Goal: Information Seeking & Learning: Find specific fact

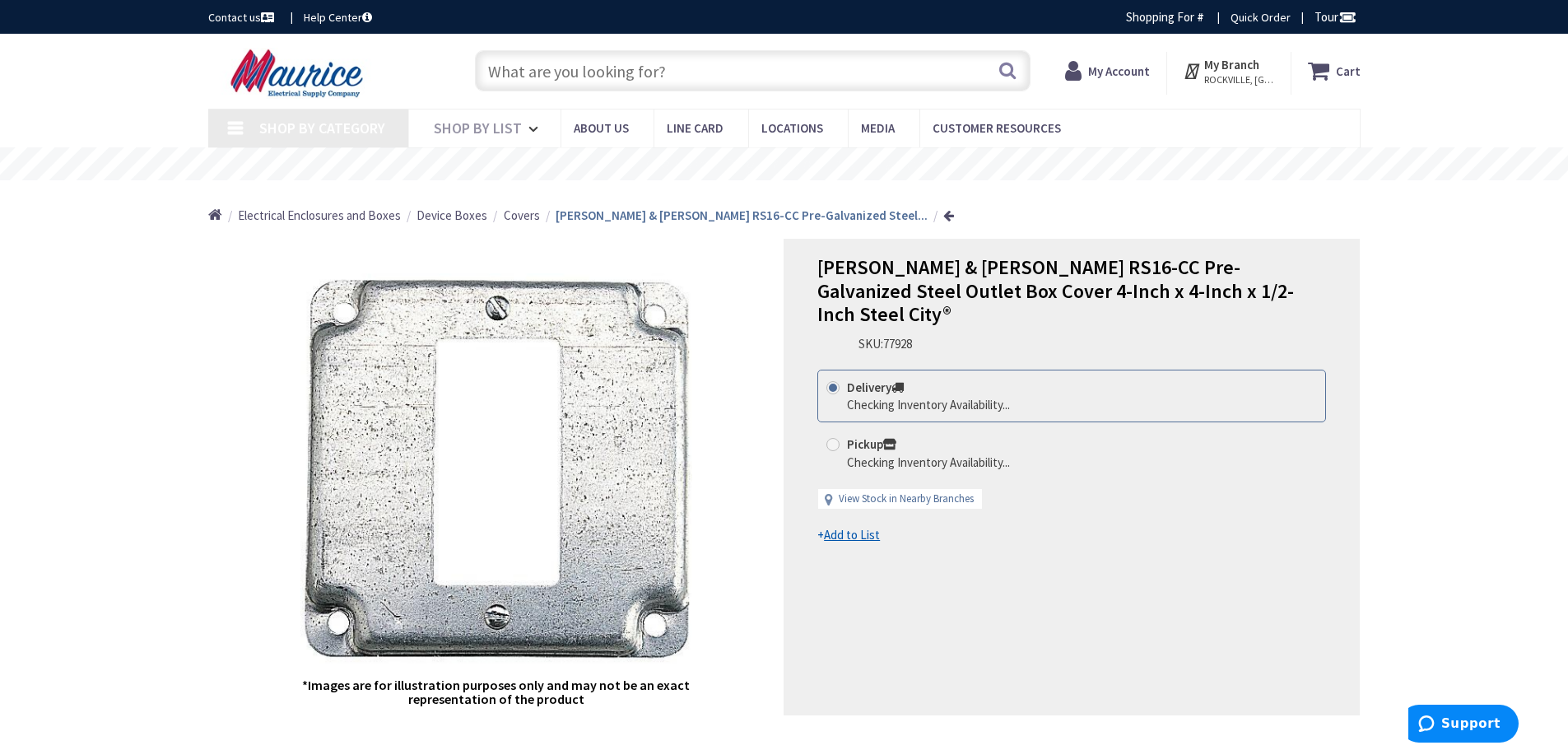
type input "[STREET_ADDRESS][MEDICAL_DATA]"
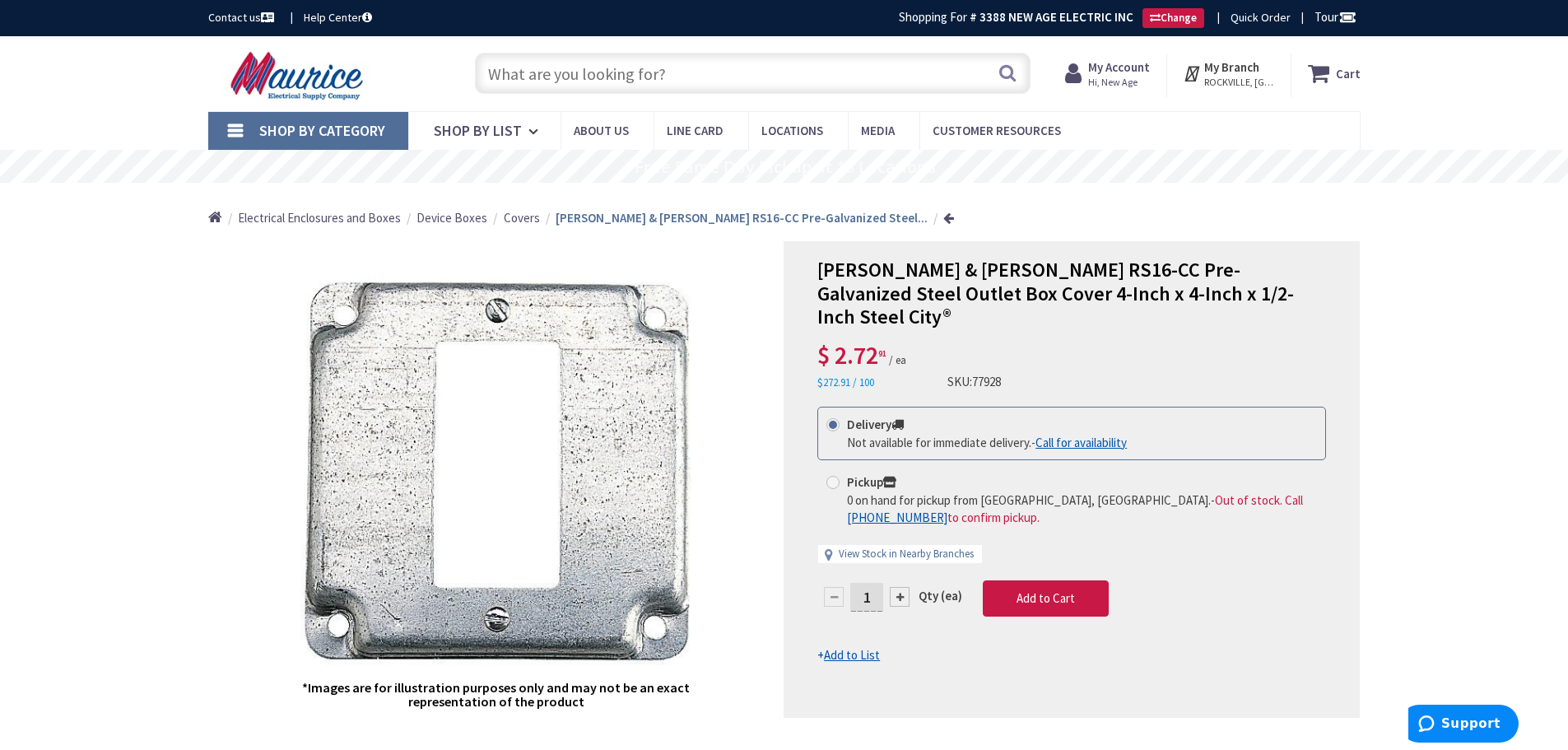
click at [600, 73] on input "text" at bounding box center [753, 73] width 555 height 41
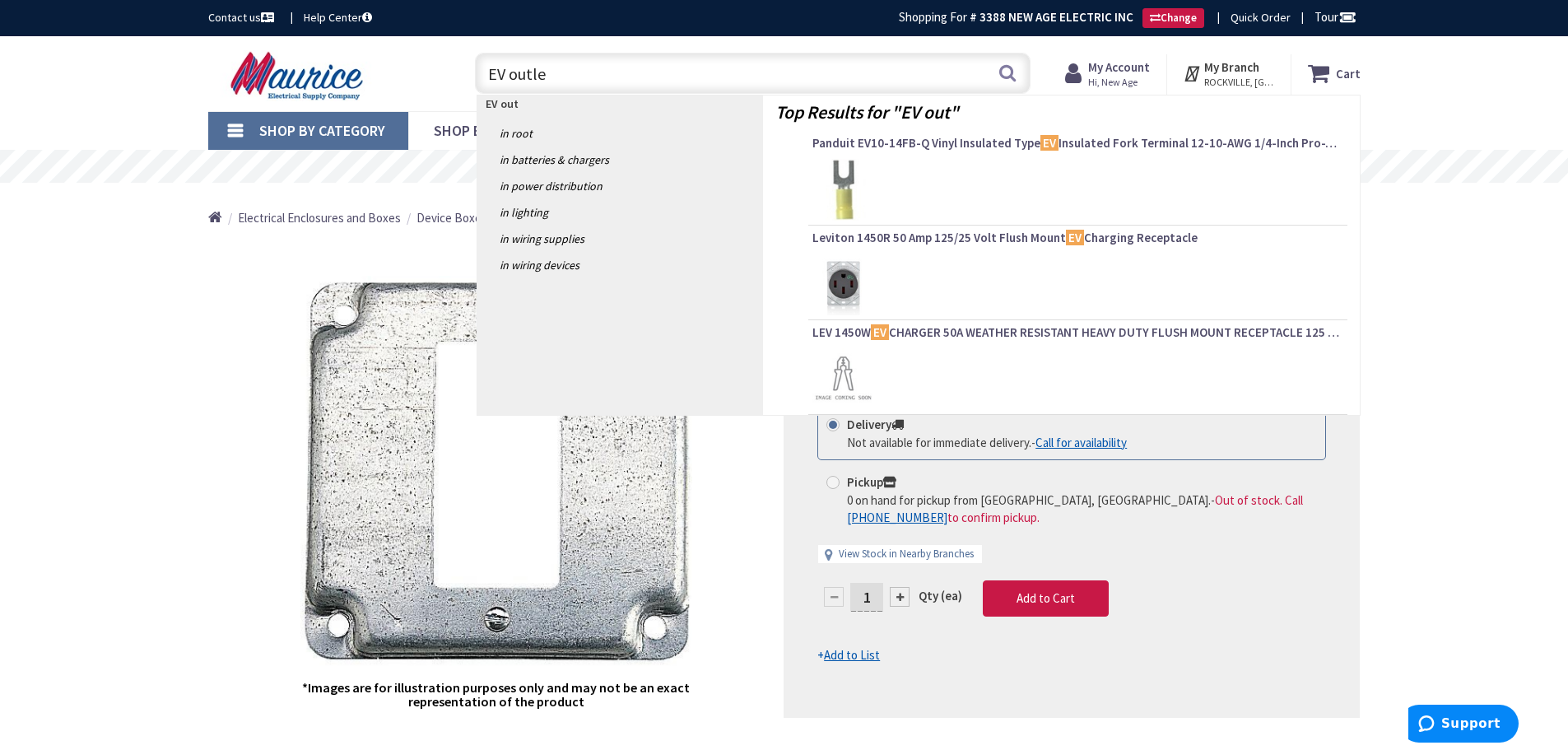
type input "EV outlet"
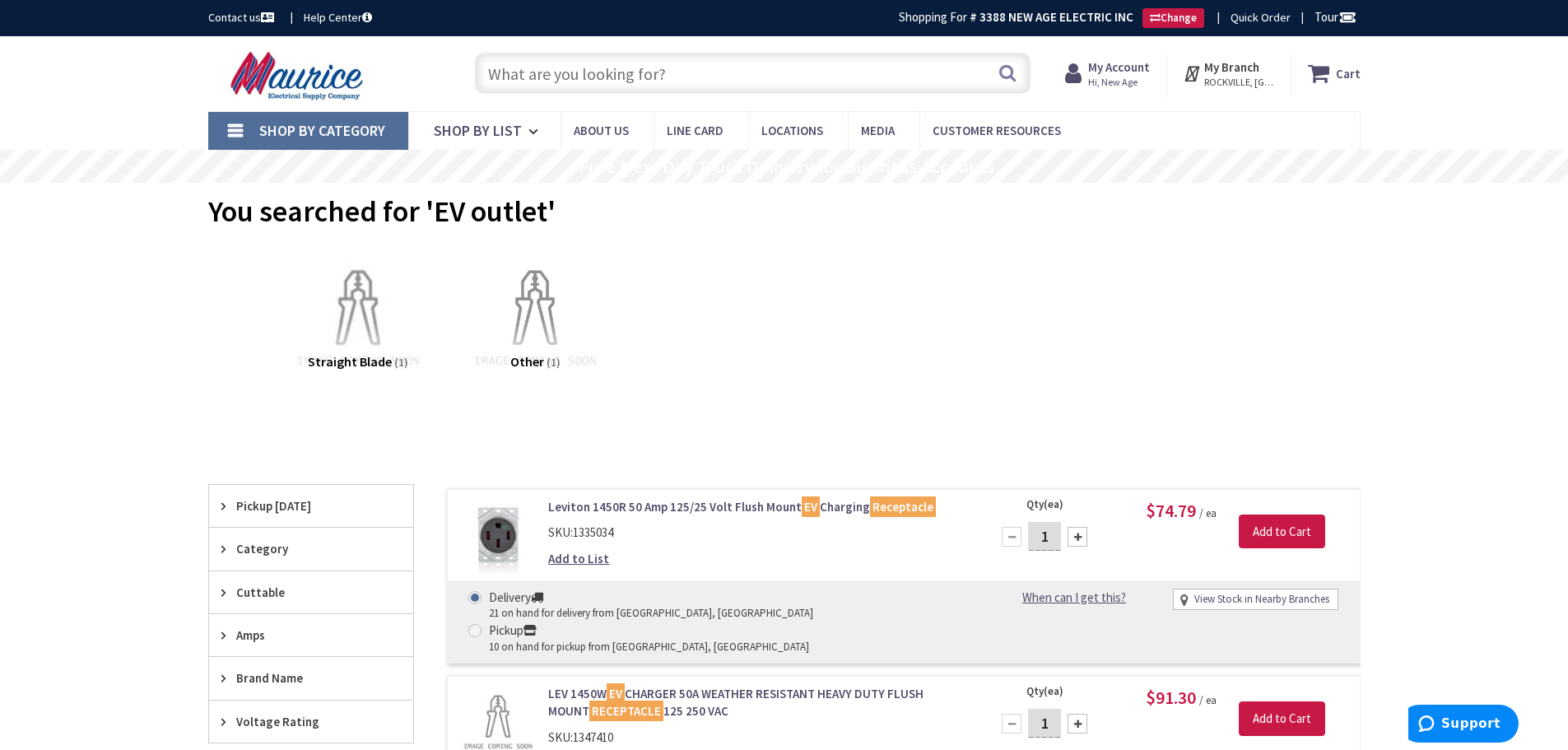
click at [493, 68] on input "text" at bounding box center [753, 73] width 555 height 41
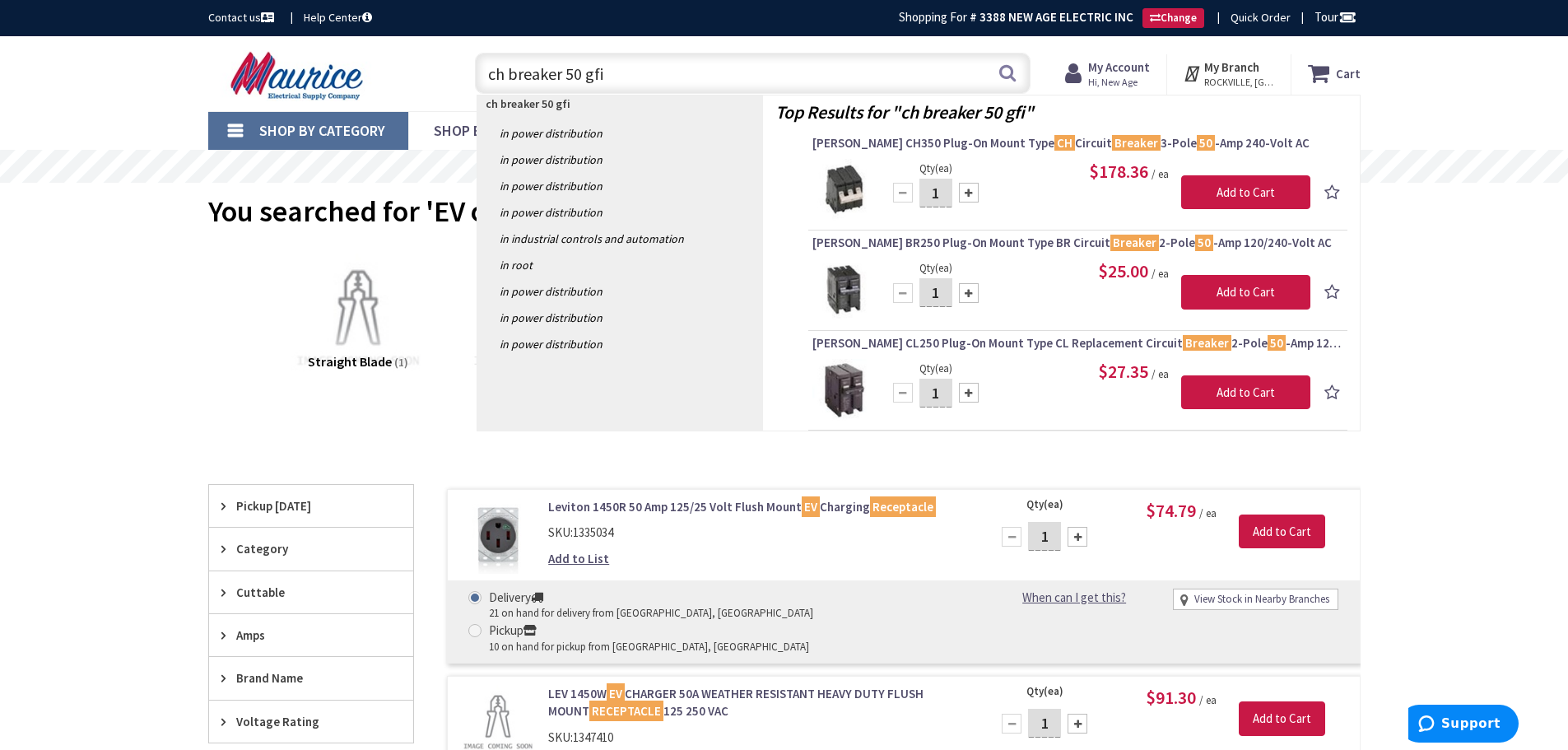
type input "ch breaker 50 gfi"
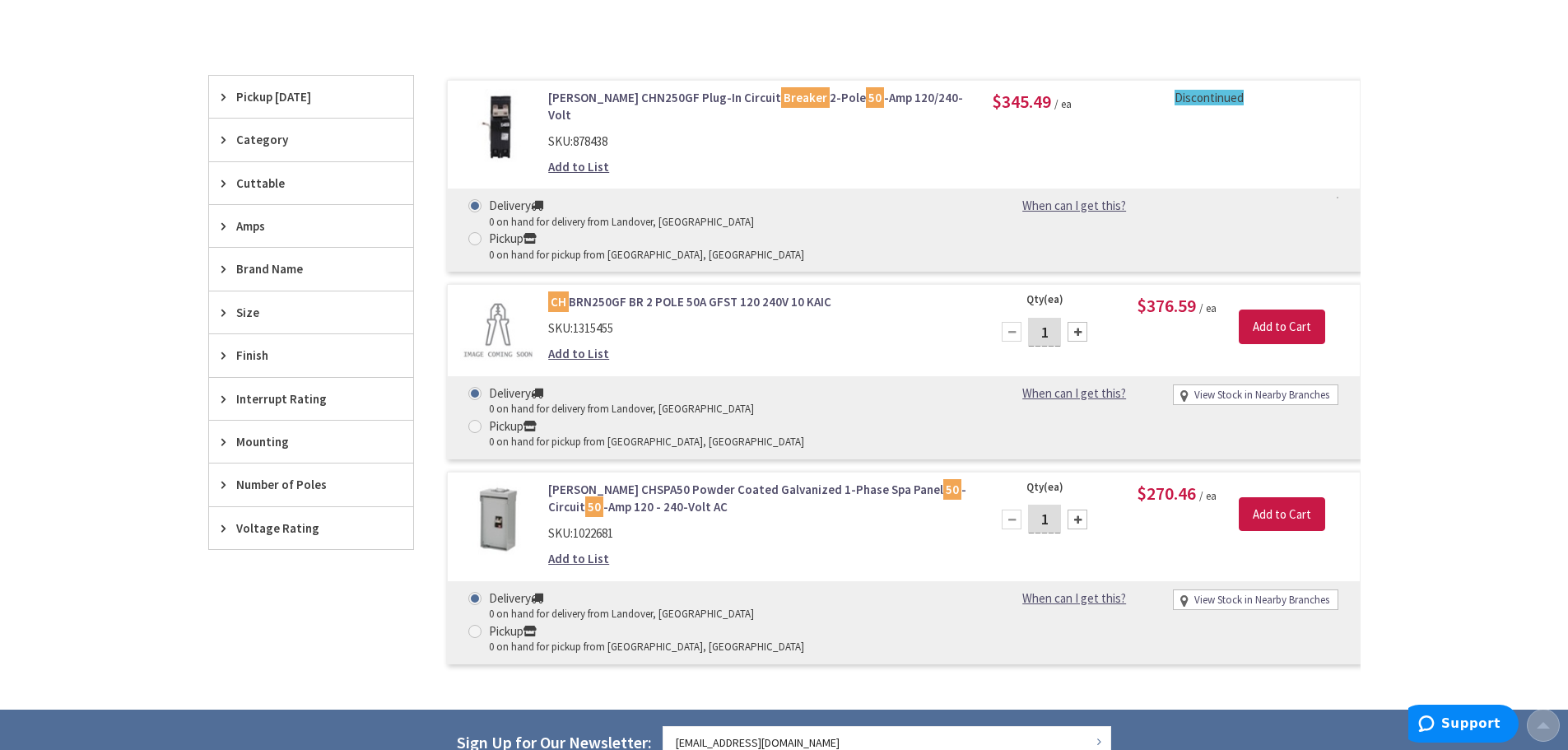
scroll to position [412, 0]
